Goal: Task Accomplishment & Management: Manage account settings

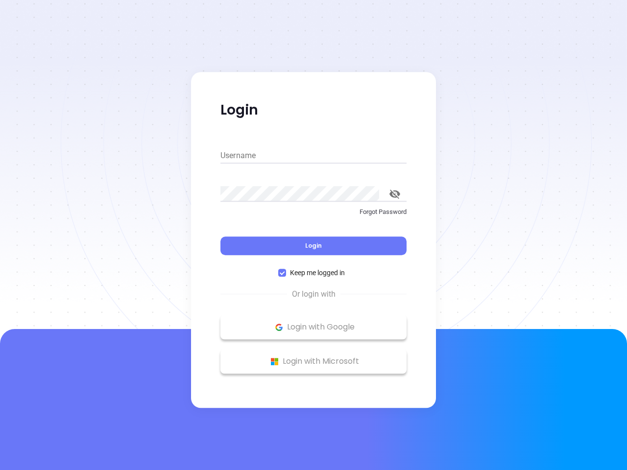
click at [313, 235] on div "Login" at bounding box center [313, 240] width 186 height 30
click at [313, 156] on input "Username" at bounding box center [313, 156] width 186 height 16
click at [395, 194] on icon "toggle password visibility" at bounding box center [394, 193] width 11 height 9
click at [313, 246] on span "Login" at bounding box center [313, 245] width 17 height 8
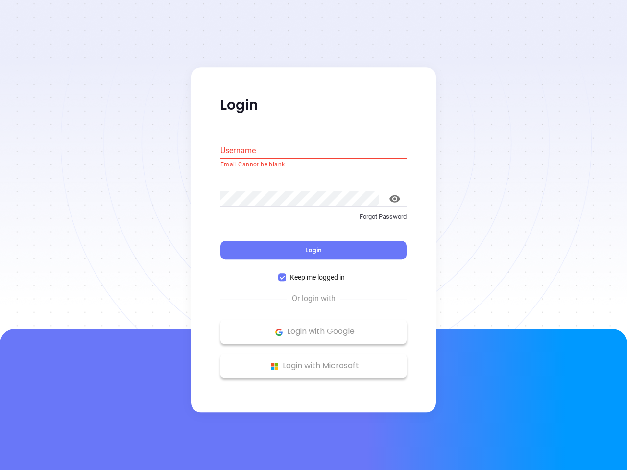
click at [313, 273] on span "Keep me logged in" at bounding box center [317, 277] width 63 height 11
click at [286, 274] on input "Keep me logged in" at bounding box center [282, 278] width 8 height 8
checkbox input "false"
click at [313, 327] on p "Login with Google" at bounding box center [313, 332] width 176 height 15
click at [313, 361] on p "Login with Microsoft" at bounding box center [313, 366] width 176 height 15
